Goal: Information Seeking & Learning: Learn about a topic

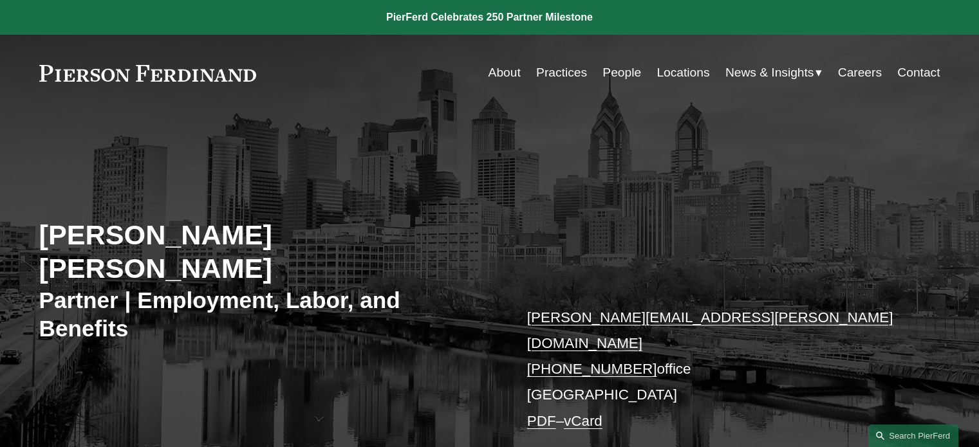
scroll to position [322, 0]
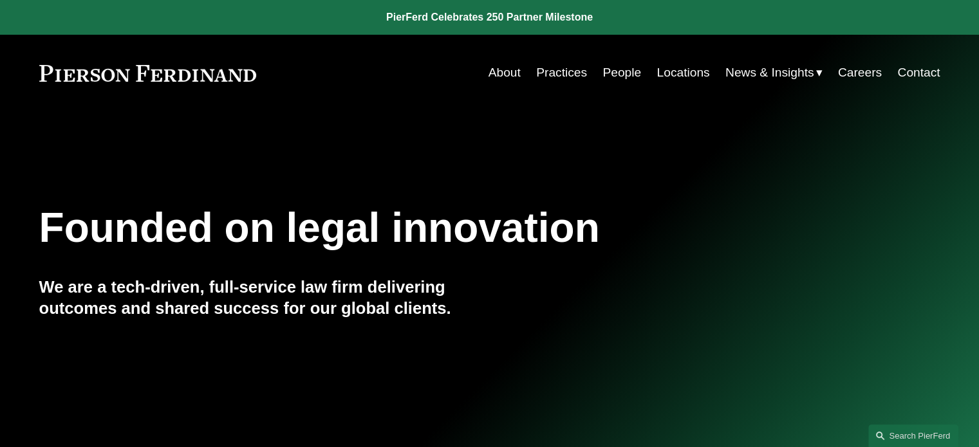
click at [546, 71] on link "Practices" at bounding box center [561, 72] width 51 height 24
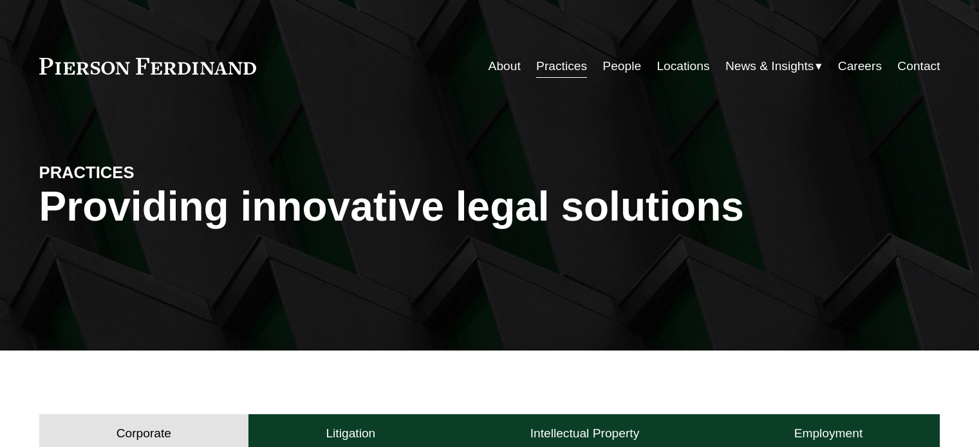
click at [610, 72] on link "People" at bounding box center [621, 66] width 39 height 24
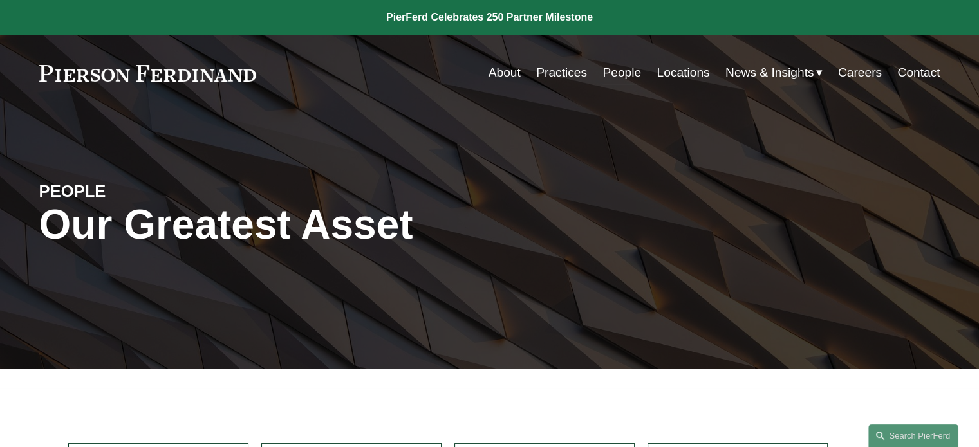
click at [793, 164] on div "PEOPLE Our Greatest Asset" at bounding box center [489, 241] width 979 height 194
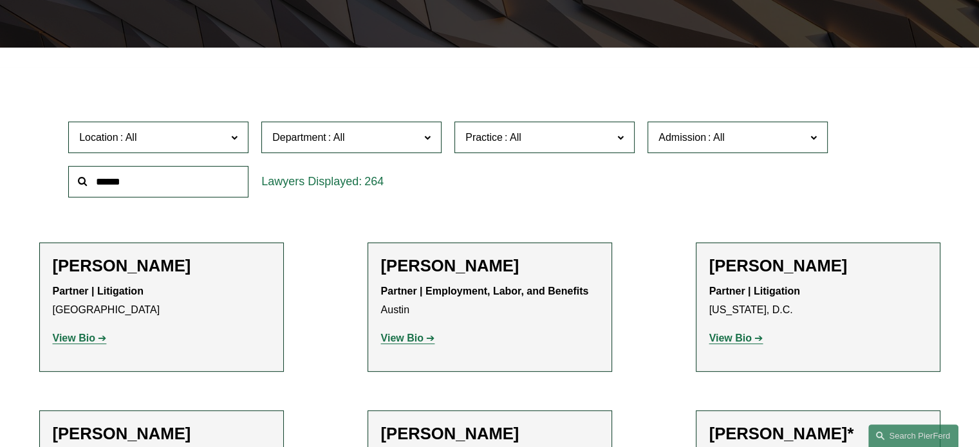
click at [134, 135] on span at bounding box center [128, 137] width 21 height 11
click at [0, 0] on link "Phoenix" at bounding box center [0, 0] width 0 height 0
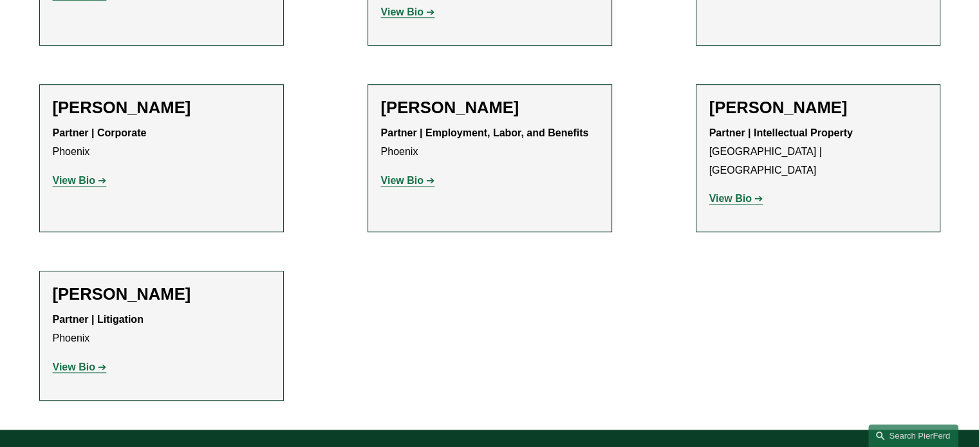
scroll to position [689, 0]
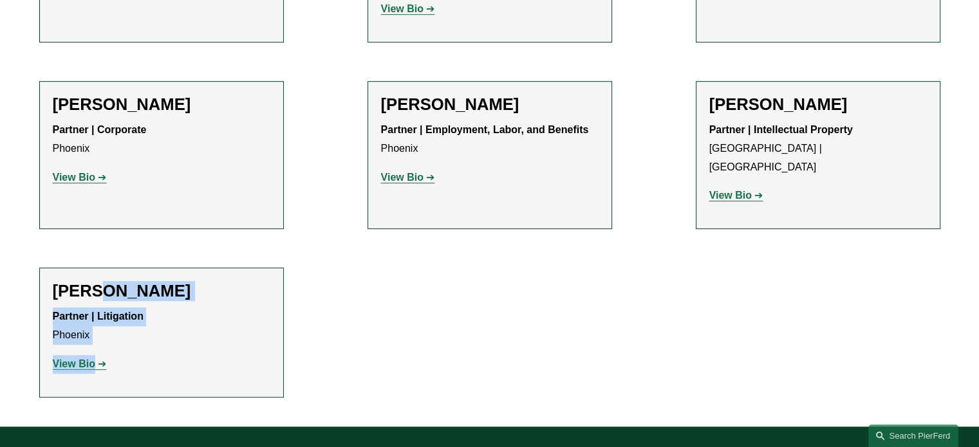
drag, startPoint x: 98, startPoint y: 273, endPoint x: 402, endPoint y: 334, distance: 309.9
click at [330, 342] on ul "Filter Location Phoenix Phoenix All Atlanta Austin Bellevue Boston Charlotte Ch…" at bounding box center [490, 53] width 960 height 687
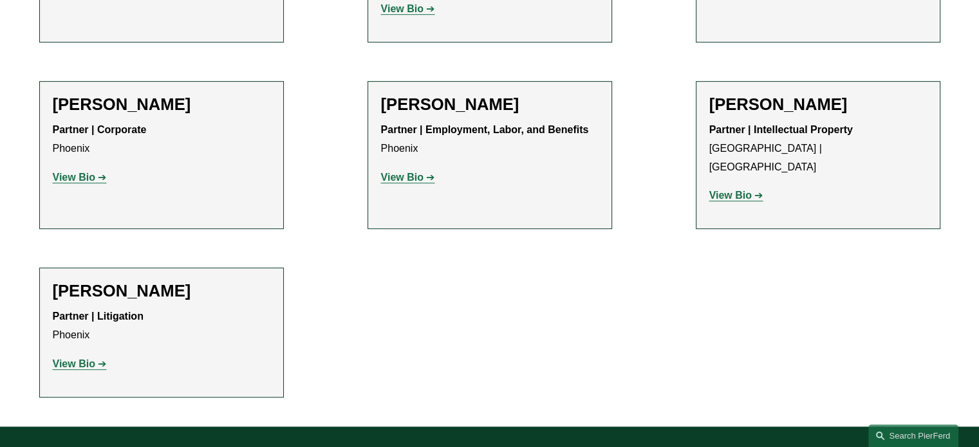
click at [465, 333] on ul "Filter Location Phoenix Phoenix All Atlanta Austin Bellevue Boston Charlotte Ch…" at bounding box center [490, 53] width 960 height 687
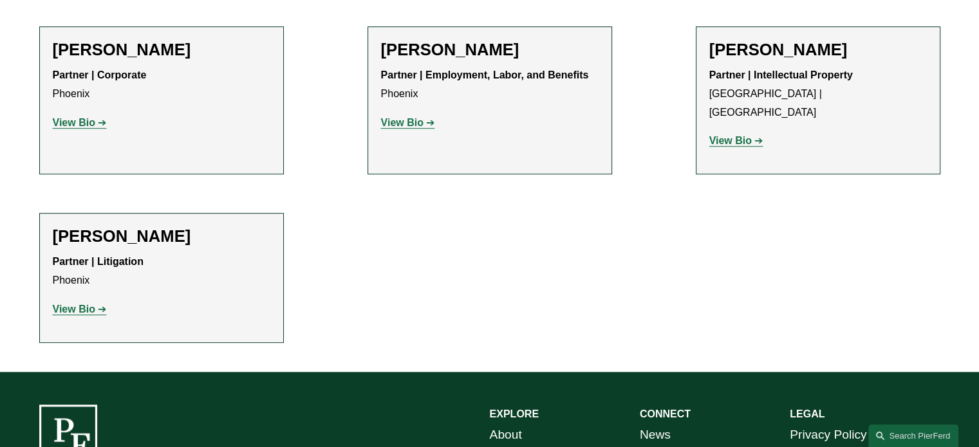
scroll to position [753, 0]
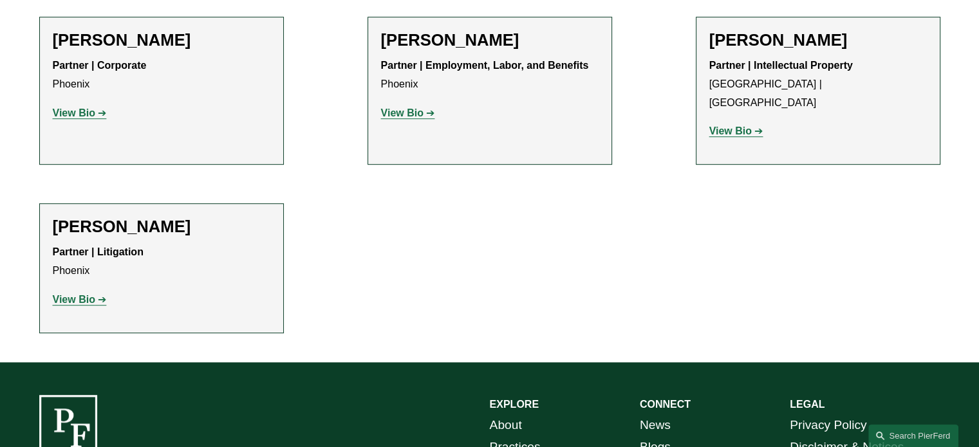
click at [73, 294] on strong "View Bio" at bounding box center [74, 299] width 42 height 11
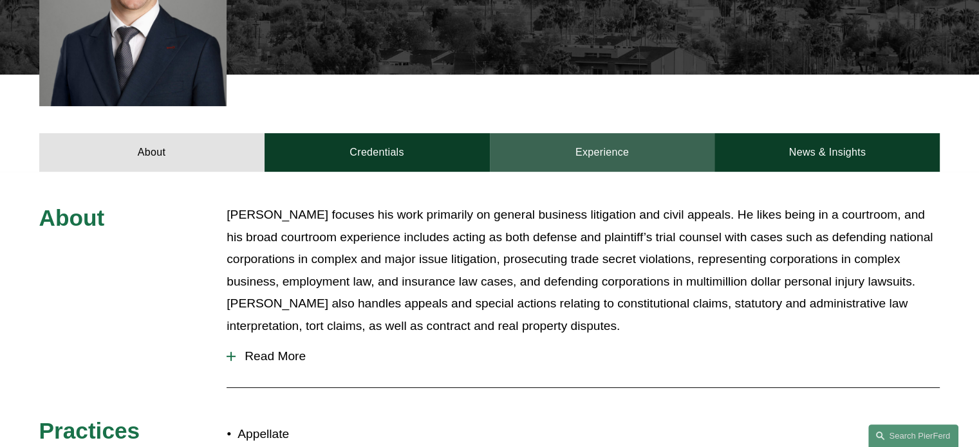
scroll to position [515, 0]
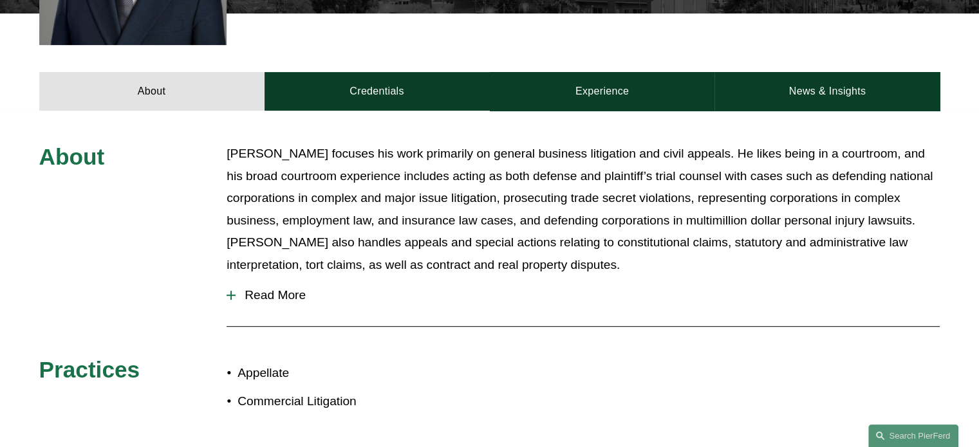
click at [292, 288] on span "Read More" at bounding box center [588, 295] width 704 height 14
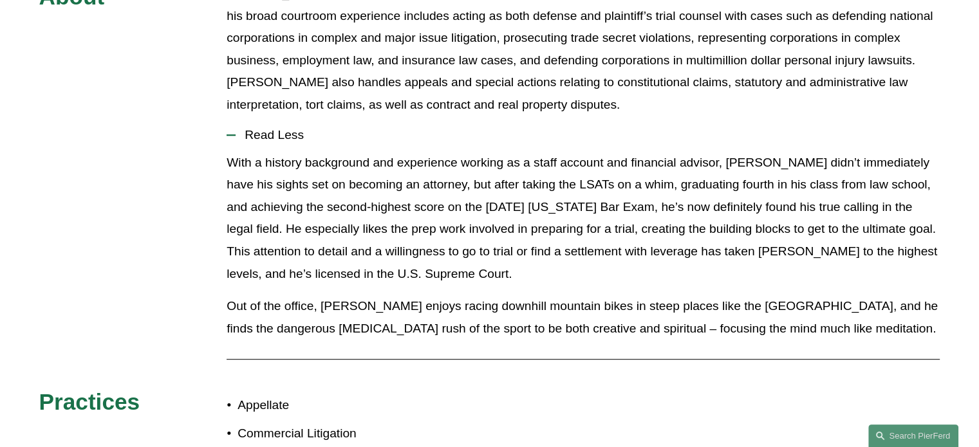
scroll to position [708, 0]
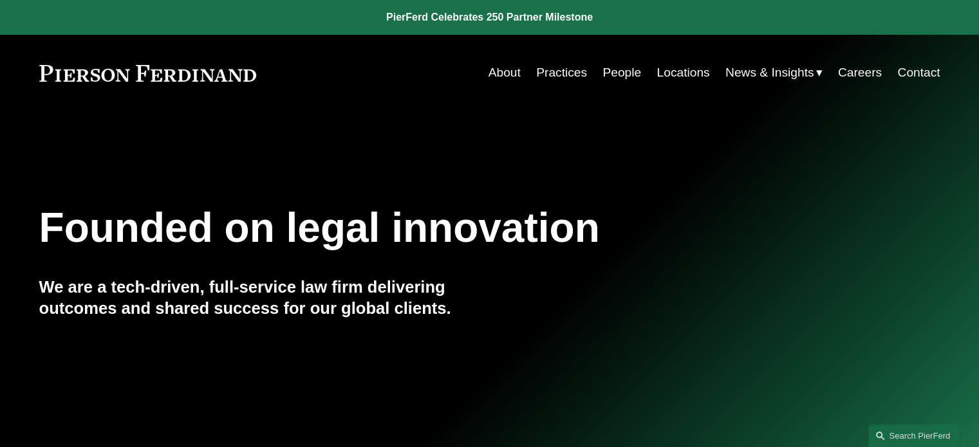
click at [623, 75] on link "People" at bounding box center [621, 72] width 39 height 24
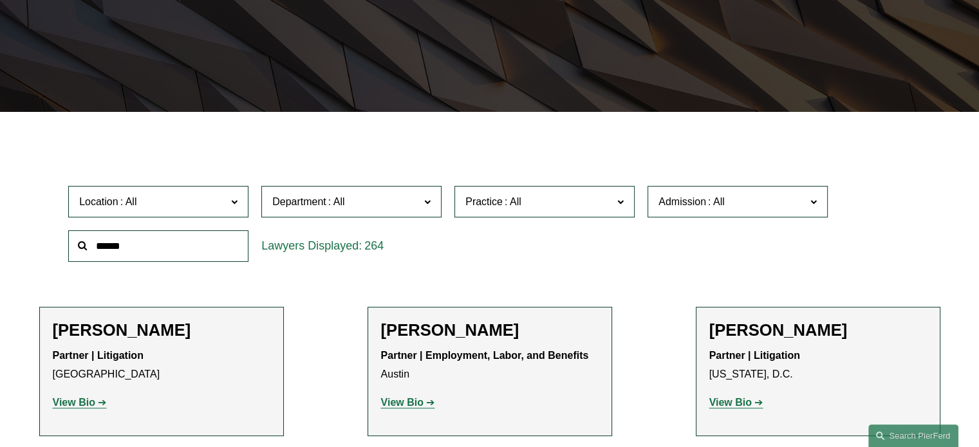
scroll to position [14534, 0]
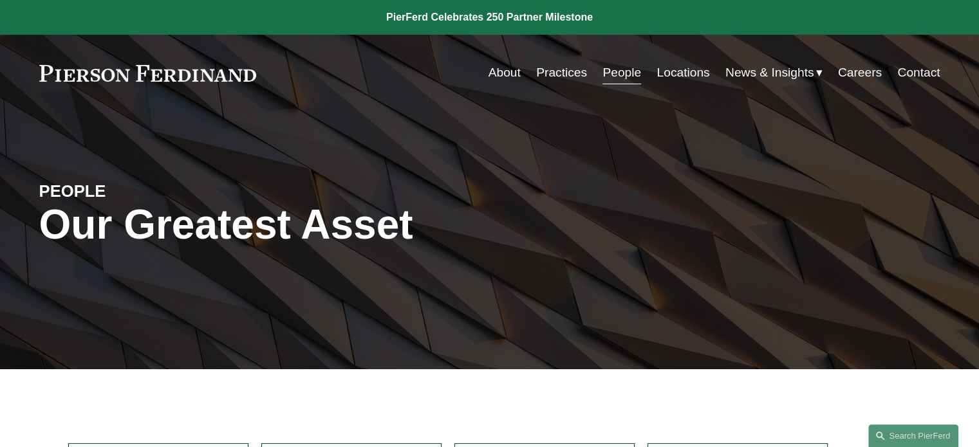
scroll to position [257, 0]
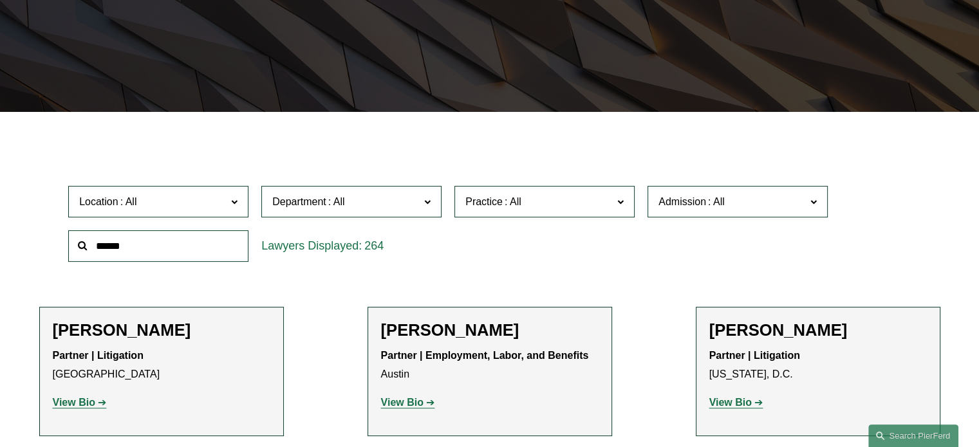
click at [186, 197] on span "Location" at bounding box center [152, 201] width 147 height 17
click at [0, 0] on link "Phoenix" at bounding box center [0, 0] width 0 height 0
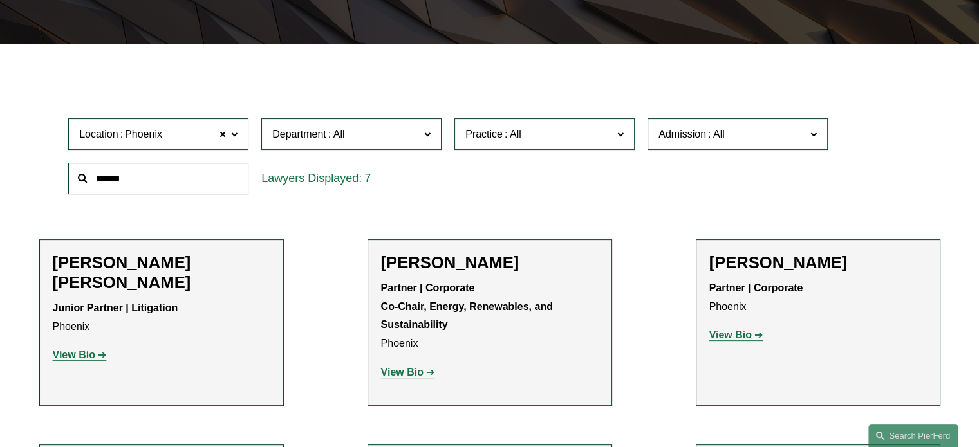
scroll to position [515, 0]
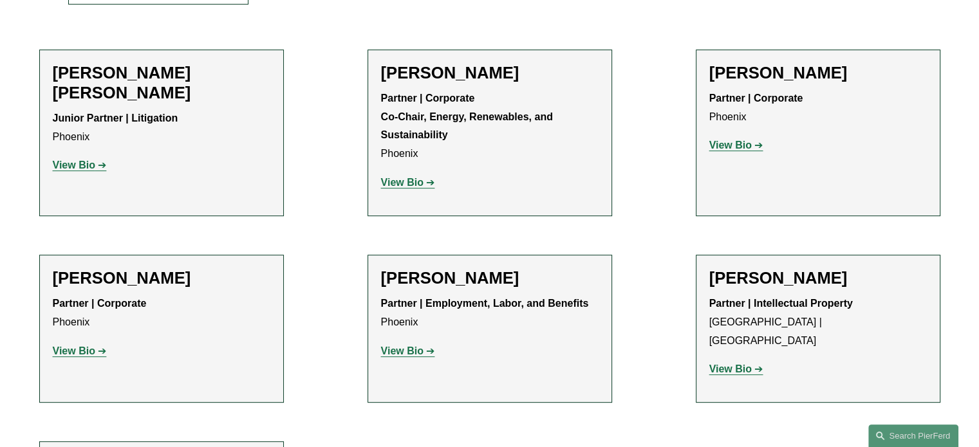
click at [410, 188] on strong "View Bio" at bounding box center [402, 182] width 42 height 11
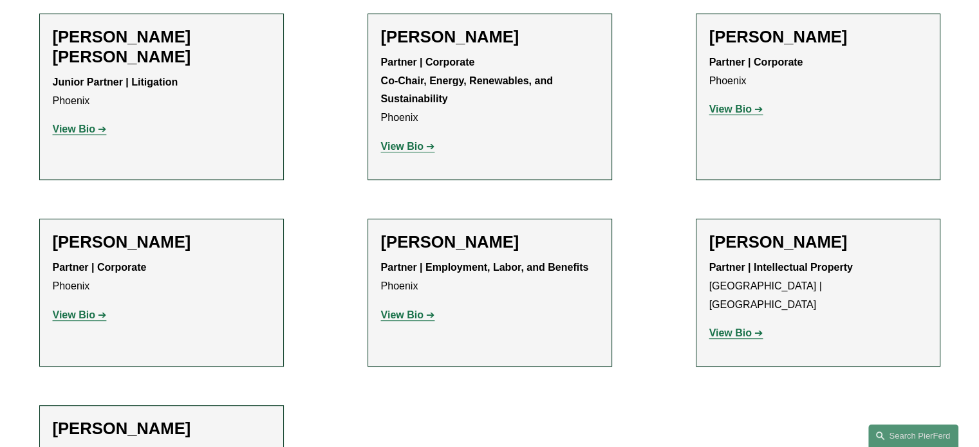
scroll to position [644, 0]
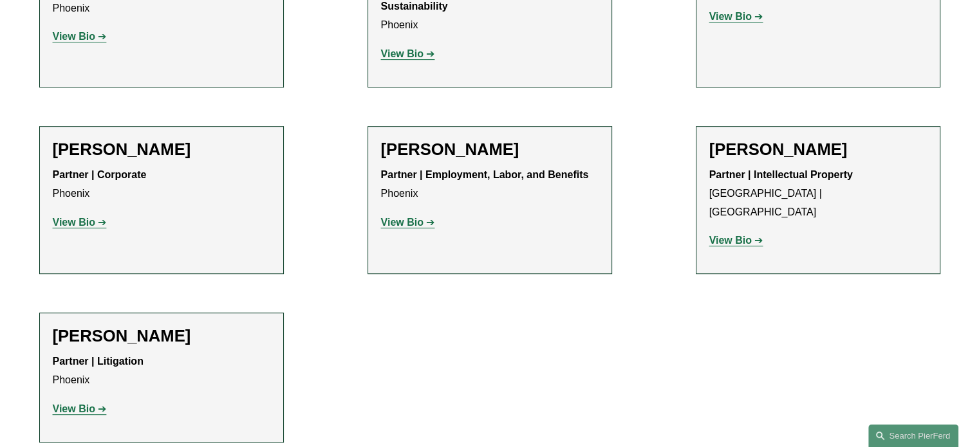
click at [402, 221] on strong "View Bio" at bounding box center [402, 222] width 42 height 11
click at [80, 220] on strong "View Bio" at bounding box center [74, 222] width 42 height 11
click at [730, 235] on strong "View Bio" at bounding box center [730, 240] width 42 height 11
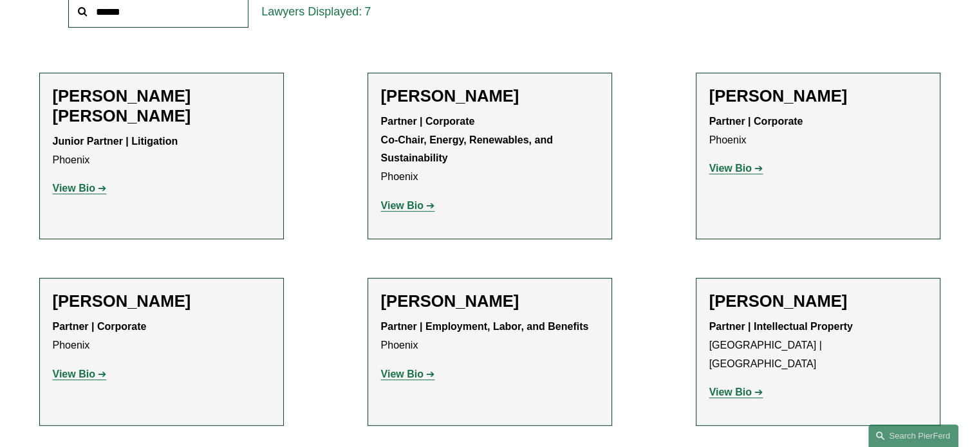
scroll to position [386, 0]
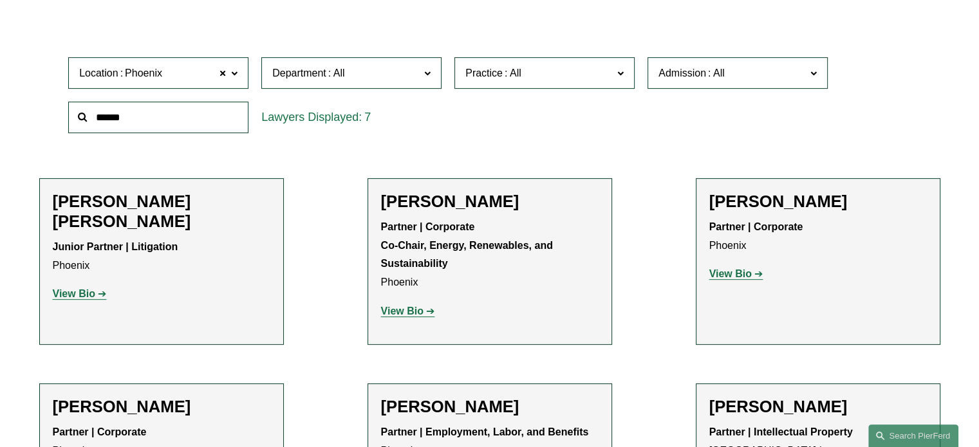
click at [747, 270] on strong "View Bio" at bounding box center [730, 273] width 42 height 11
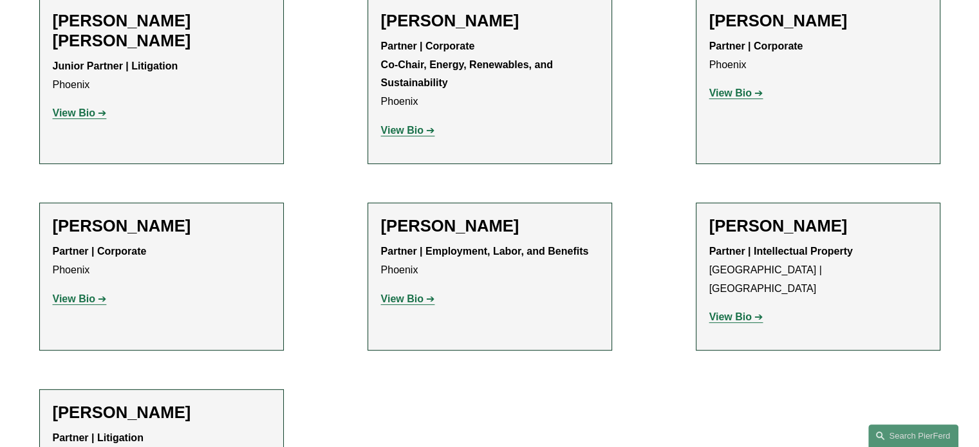
scroll to position [579, 0]
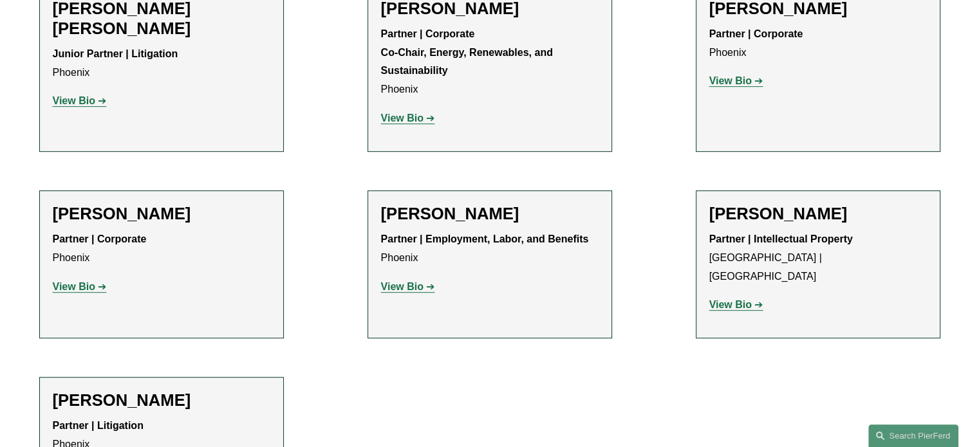
click at [78, 95] on strong "View Bio" at bounding box center [74, 100] width 42 height 11
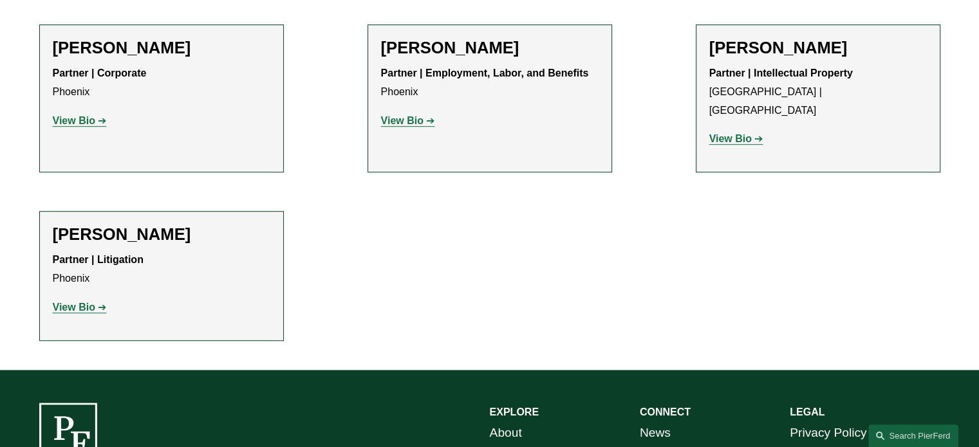
scroll to position [772, 0]
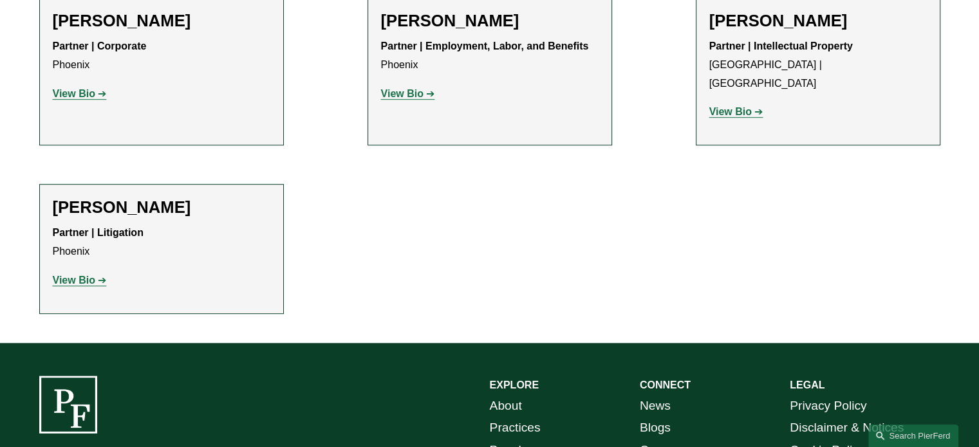
click at [66, 275] on strong "View Bio" at bounding box center [74, 280] width 42 height 11
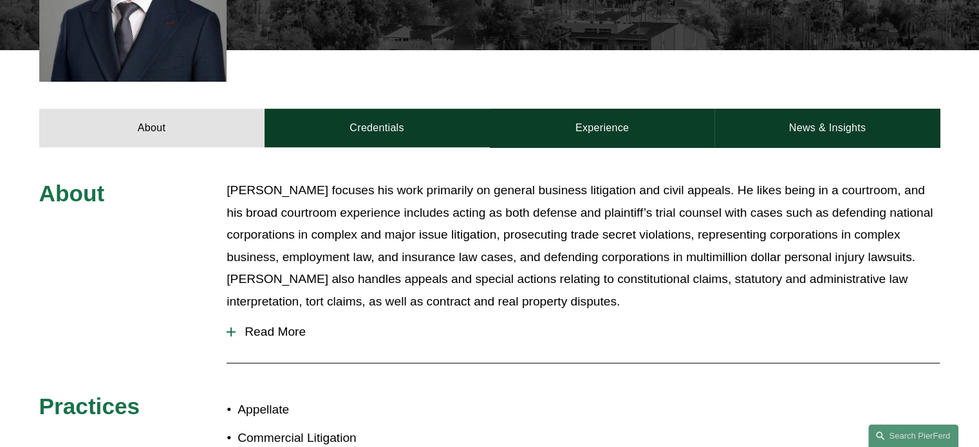
scroll to position [322, 0]
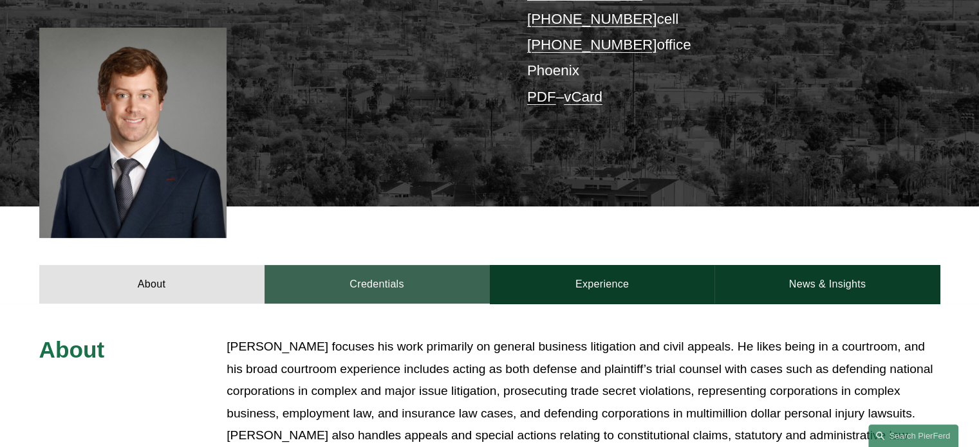
click at [372, 274] on link "Credentials" at bounding box center [377, 284] width 225 height 39
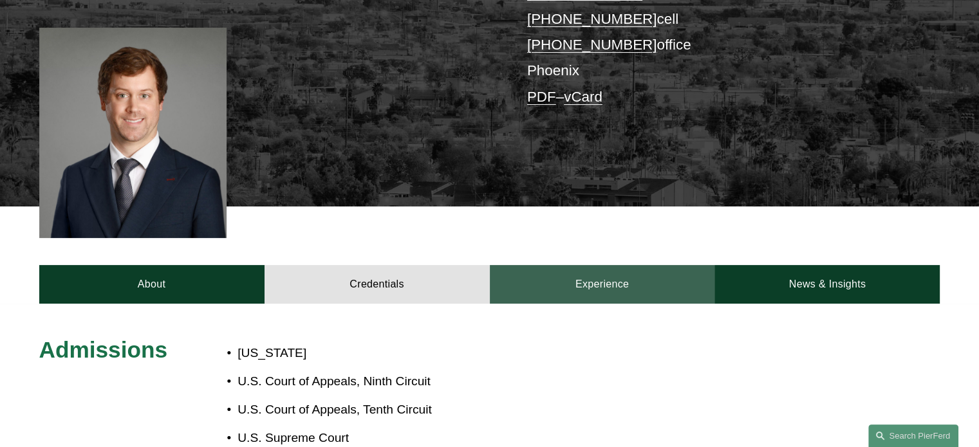
click at [575, 273] on link "Experience" at bounding box center [602, 284] width 225 height 39
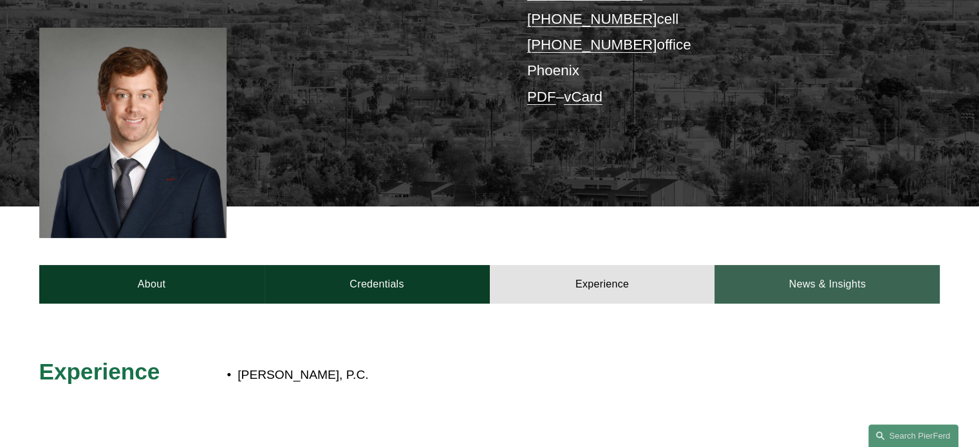
click at [793, 265] on link "News & Insights" at bounding box center [826, 284] width 225 height 39
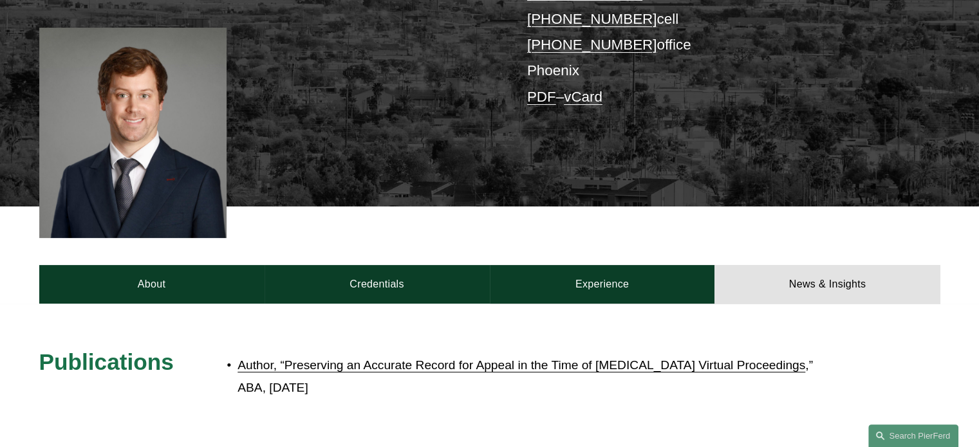
click at [168, 304] on div at bounding box center [489, 377] width 979 height 147
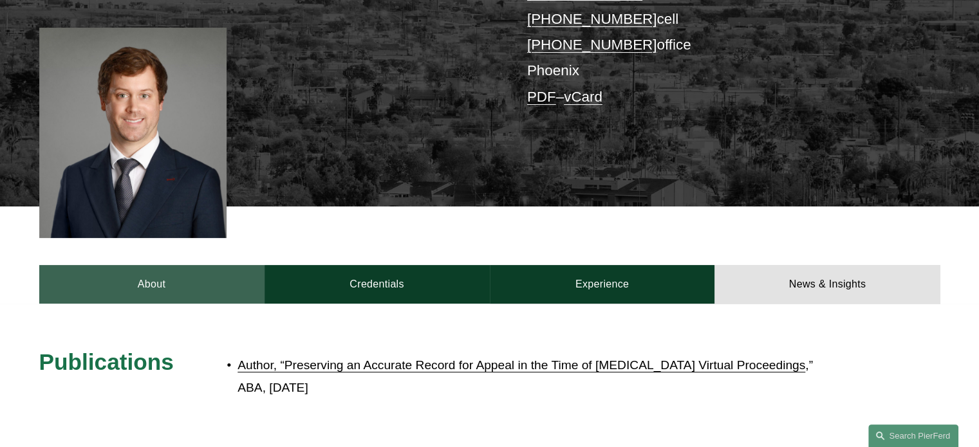
click at [174, 275] on link "About" at bounding box center [151, 284] width 225 height 39
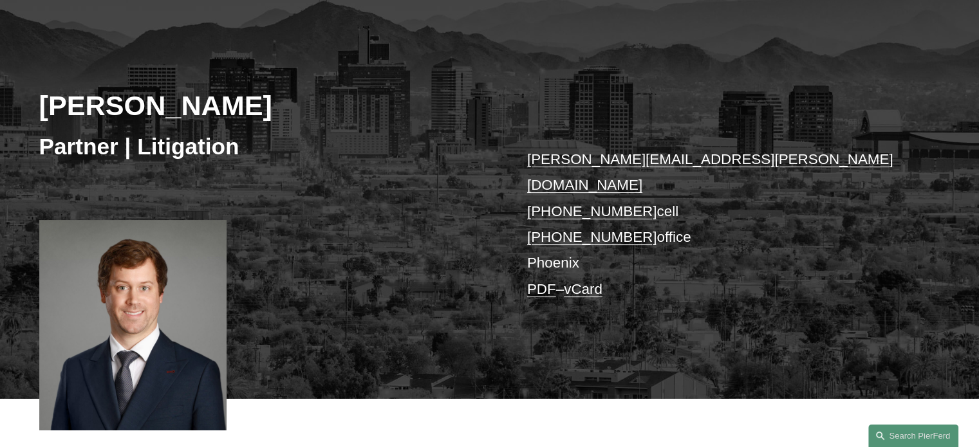
scroll to position [515, 0]
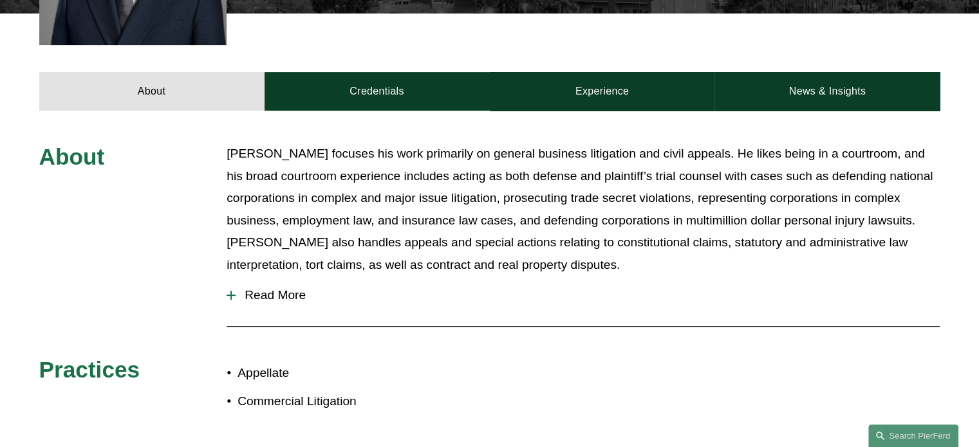
click at [172, 245] on div "About David focuses his work primarily on general business litigation and civil…" at bounding box center [489, 288] width 979 height 290
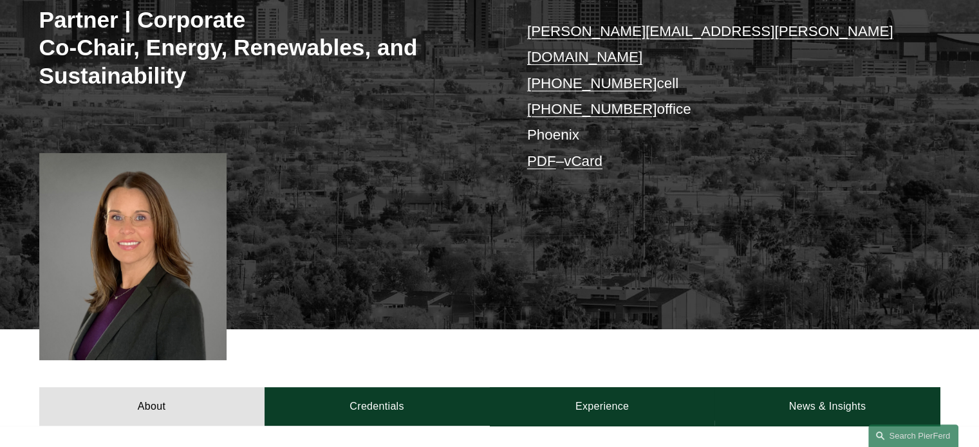
scroll to position [386, 0]
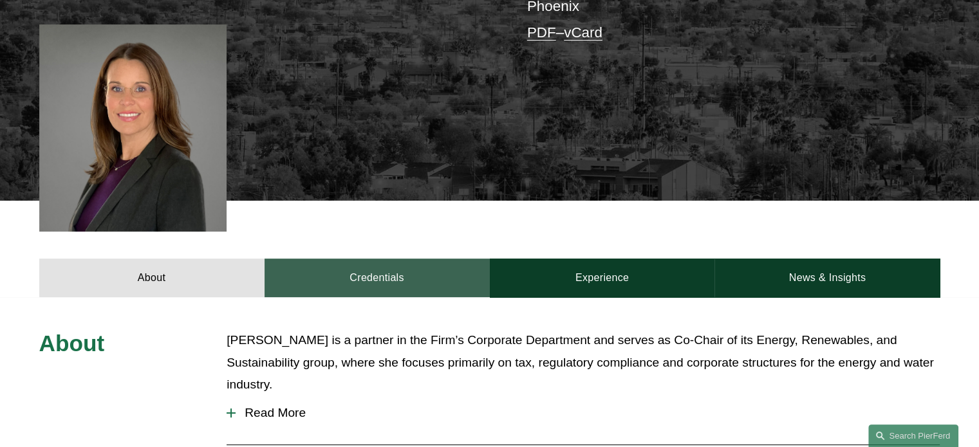
click at [394, 259] on link "Credentials" at bounding box center [377, 278] width 225 height 39
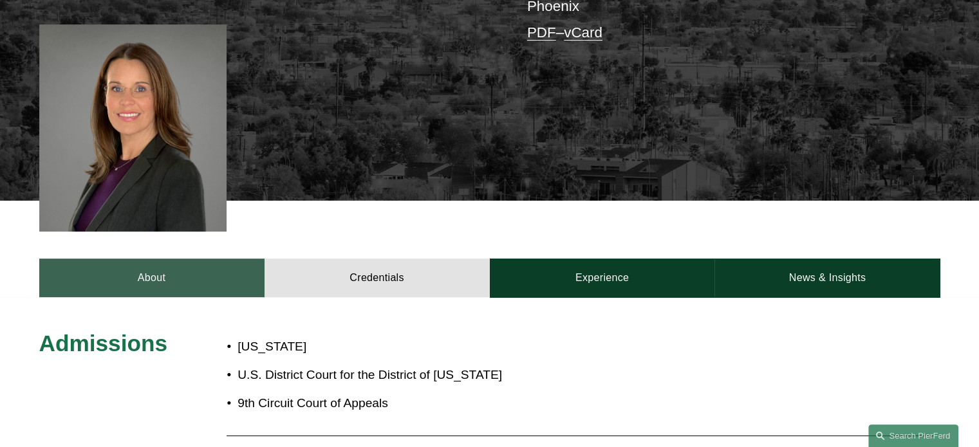
click at [130, 259] on link "About" at bounding box center [151, 278] width 225 height 39
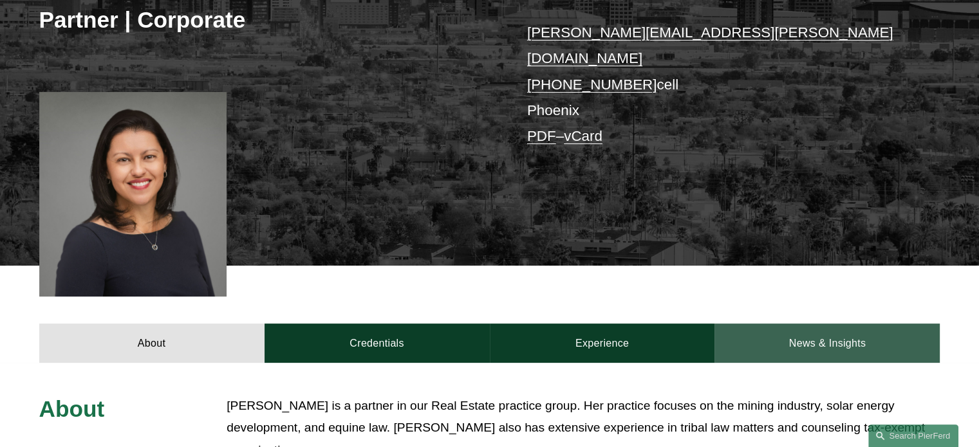
scroll to position [257, 0]
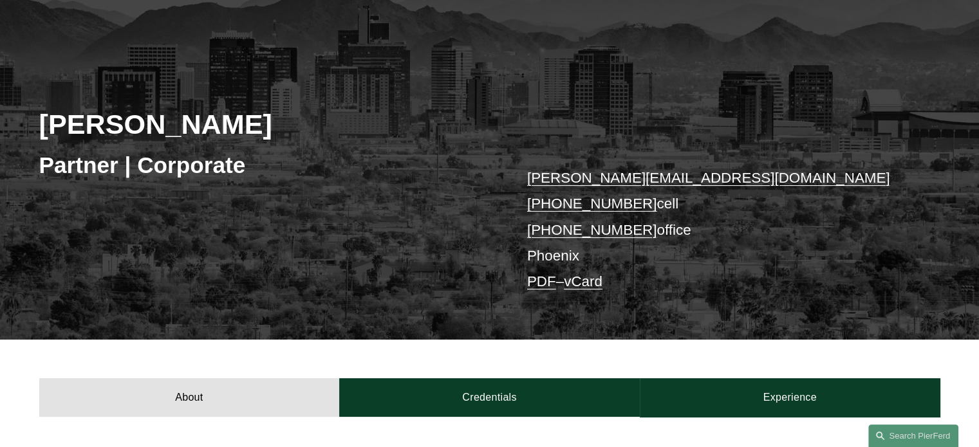
scroll to position [257, 0]
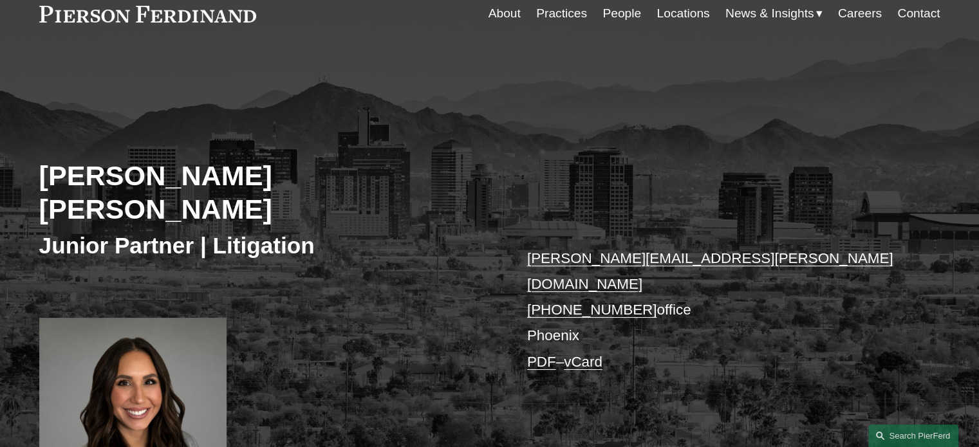
scroll to position [257, 0]
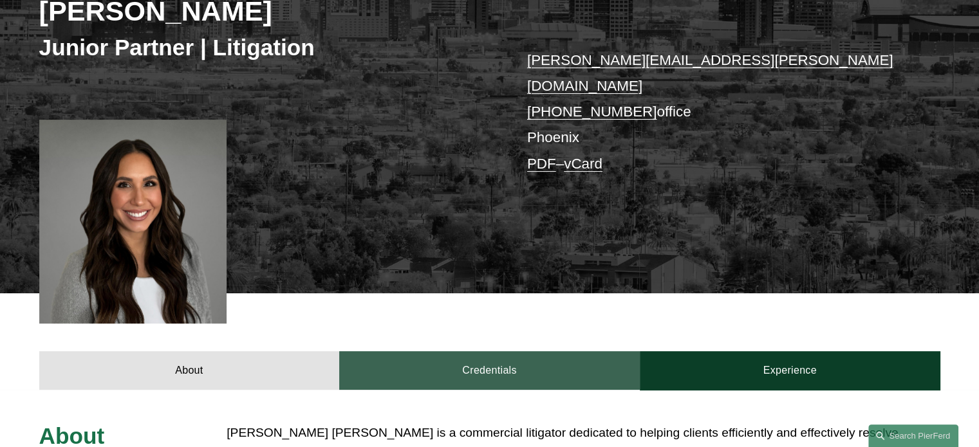
click at [448, 351] on link "Credentials" at bounding box center [489, 370] width 301 height 39
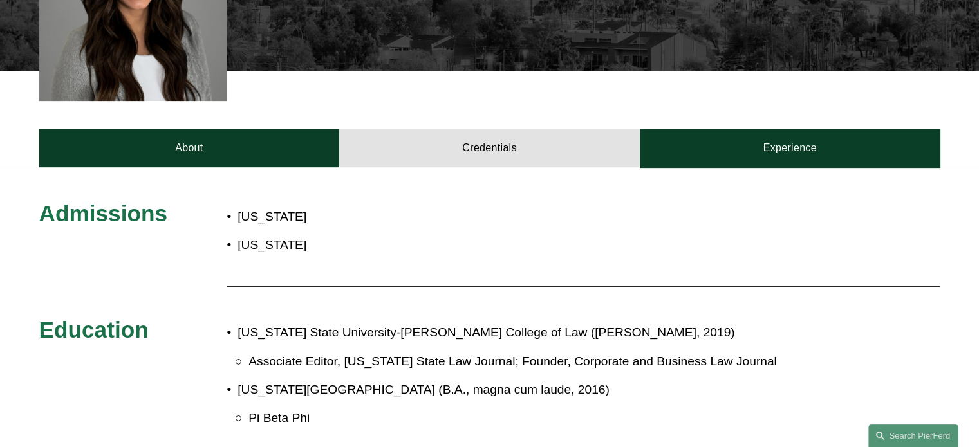
scroll to position [450, 0]
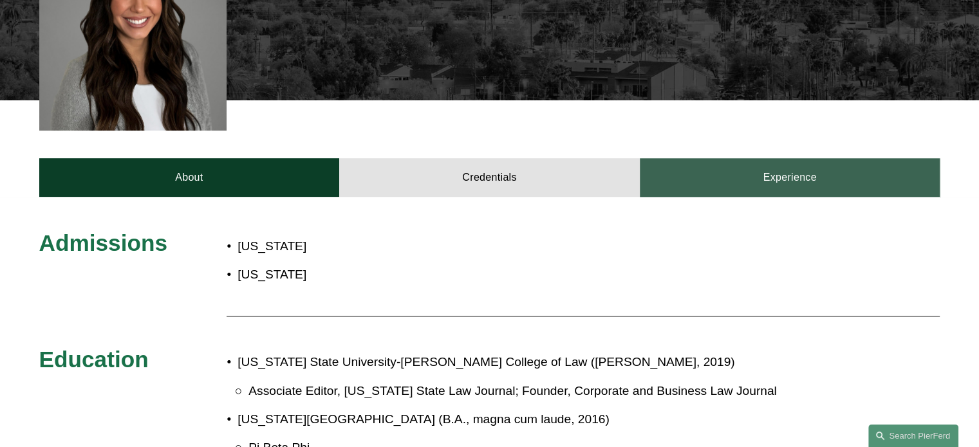
click at [787, 158] on link "Experience" at bounding box center [790, 177] width 301 height 39
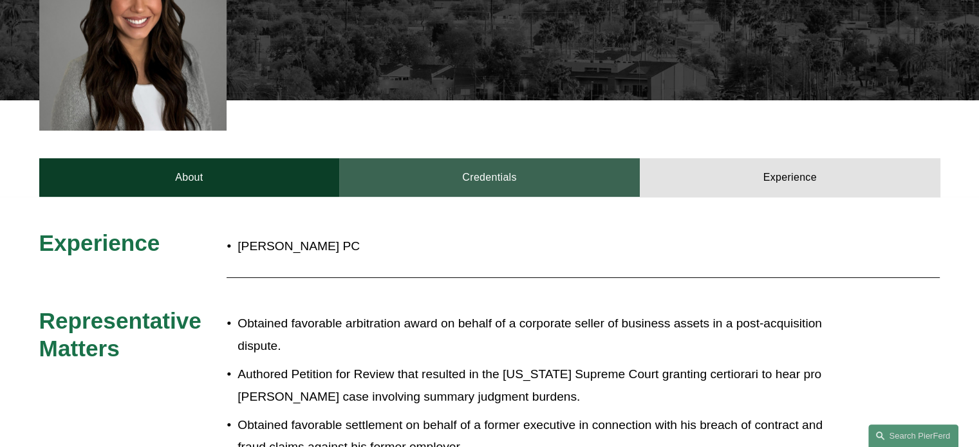
click at [479, 158] on link "Credentials" at bounding box center [489, 177] width 301 height 39
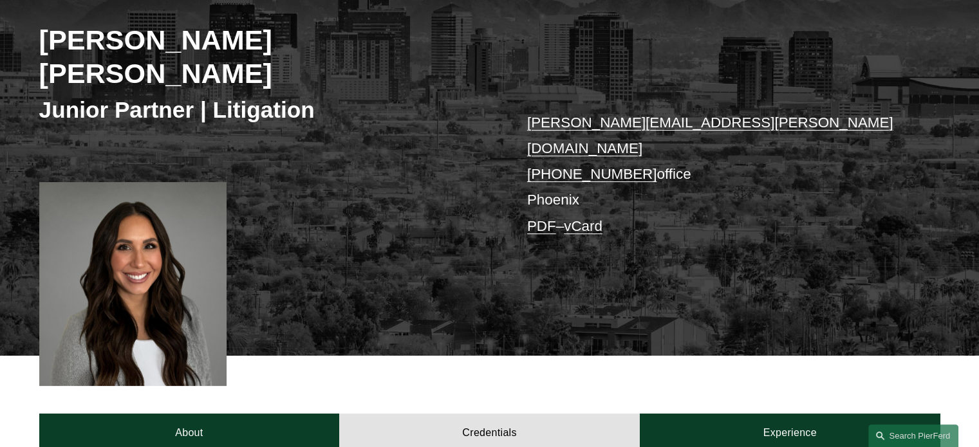
scroll to position [193, 0]
